Goal: Use online tool/utility: Utilize a website feature to perform a specific function

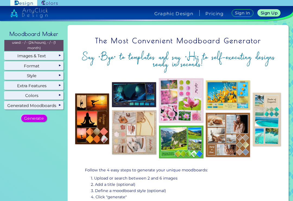
click at [42, 118] on h5 "Generate" at bounding box center [34, 118] width 18 height 4
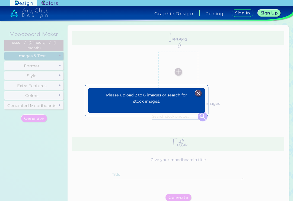
click at [42, 55] on div "Please upload 2 to 6 images or search for stock images. Plans Sign Up Sign In" at bounding box center [146, 100] width 293 height 201
click at [206, 89] on div "Please upload 2 to 6 images or search for stock images. Plans Sign Up Sign In" at bounding box center [146, 100] width 293 height 201
click at [197, 97] on img at bounding box center [198, 93] width 7 height 7
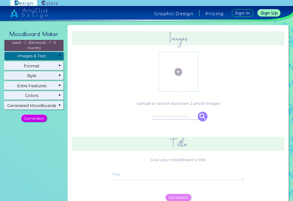
click at [53, 53] on div "Images & Text" at bounding box center [33, 56] width 59 height 8
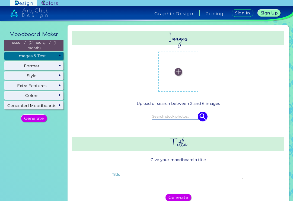
click at [177, 77] on label at bounding box center [178, 71] width 35 height 35
click at [0, 0] on input "file" at bounding box center [0, 0] width 0 height 0
click at [181, 74] on img at bounding box center [177, 71] width 7 height 7
click at [0, 0] on input "file" at bounding box center [0, 0] width 0 height 0
click at [187, 108] on div "Upload or search between 2 and 6 images any any" at bounding box center [178, 116] width 212 height 37
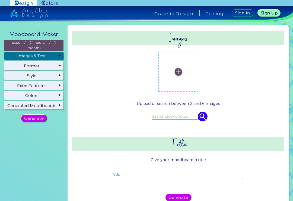
click at [178, 71] on img at bounding box center [177, 71] width 7 height 7
click at [0, 0] on input "file" at bounding box center [0, 0] width 0 height 0
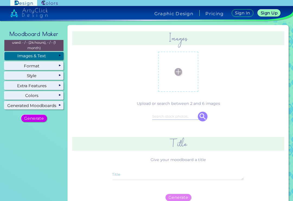
click at [50, 58] on div "Images & Text" at bounding box center [33, 56] width 59 height 8
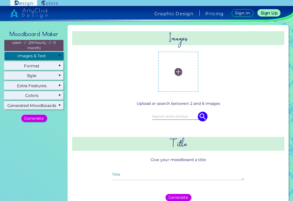
click at [180, 74] on img at bounding box center [177, 71] width 7 height 7
click at [0, 0] on input "file" at bounding box center [0, 0] width 0 height 0
click at [172, 76] on label at bounding box center [178, 71] width 35 height 35
click at [0, 0] on input "file" at bounding box center [0, 0] width 0 height 0
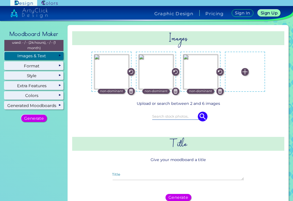
click at [250, 116] on div at bounding box center [178, 116] width 187 height 15
click at [40, 119] on h5 "Generate" at bounding box center [34, 118] width 20 height 4
